Goal: Navigation & Orientation: Find specific page/section

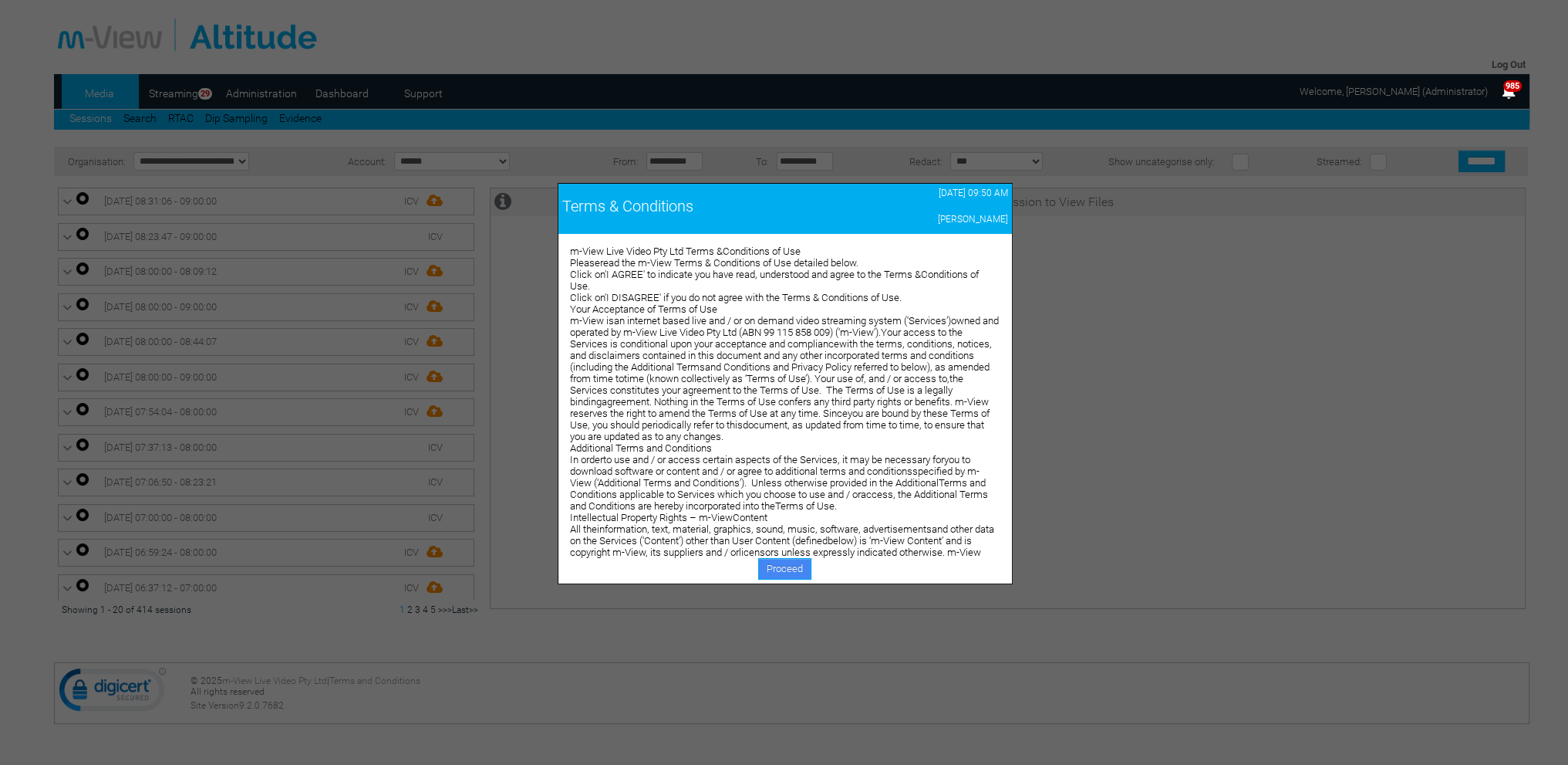
click at [788, 567] on link "Proceed" at bounding box center [784, 569] width 53 height 22
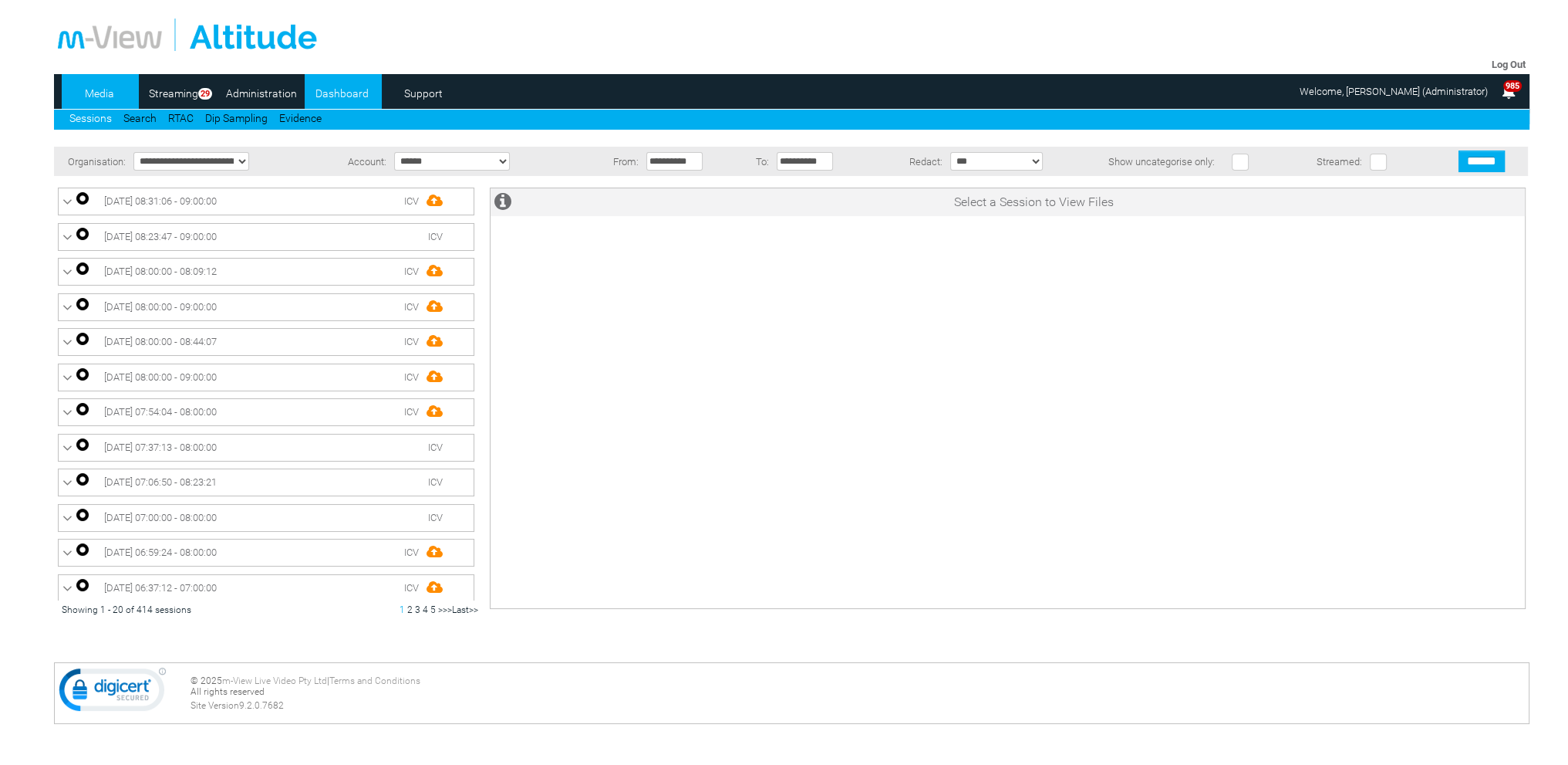
click at [335, 91] on link "Dashboard" at bounding box center [342, 93] width 75 height 24
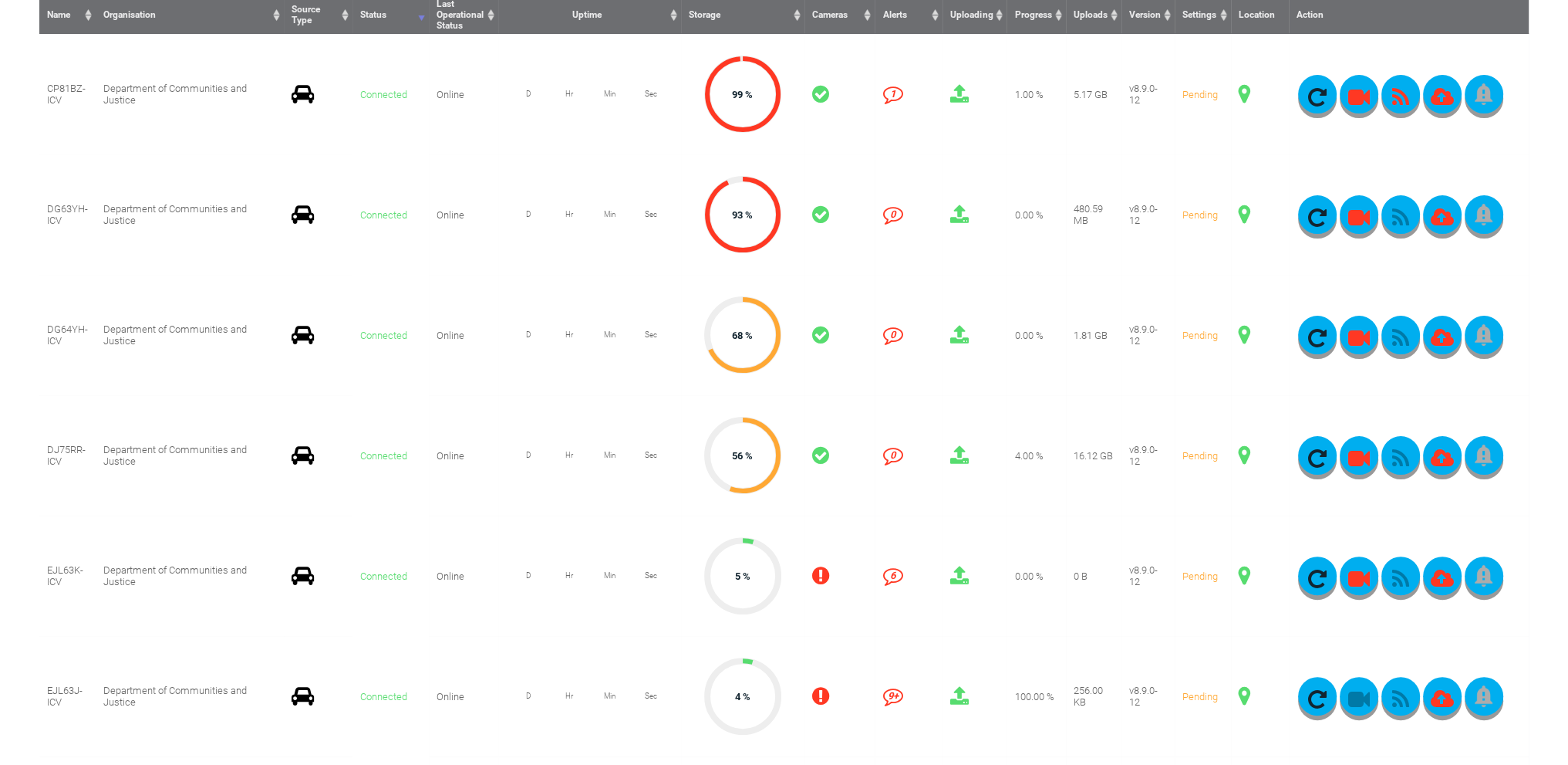
scroll to position [463, 0]
click at [1244, 453] on span at bounding box center [1244, 455] width 12 height 20
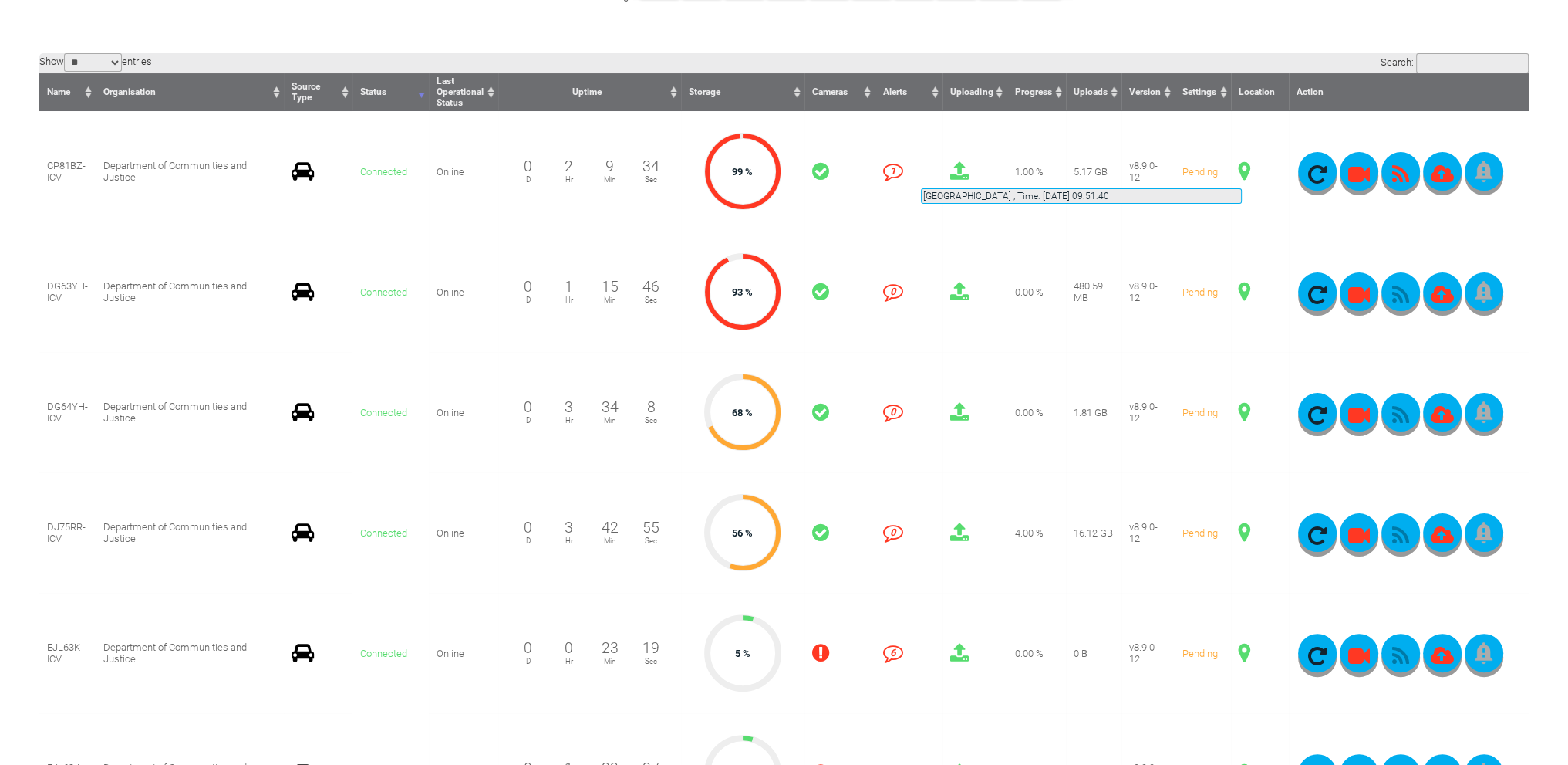
click at [1241, 170] on span at bounding box center [1244, 171] width 12 height 20
